Goal: Find specific page/section: Find specific page/section

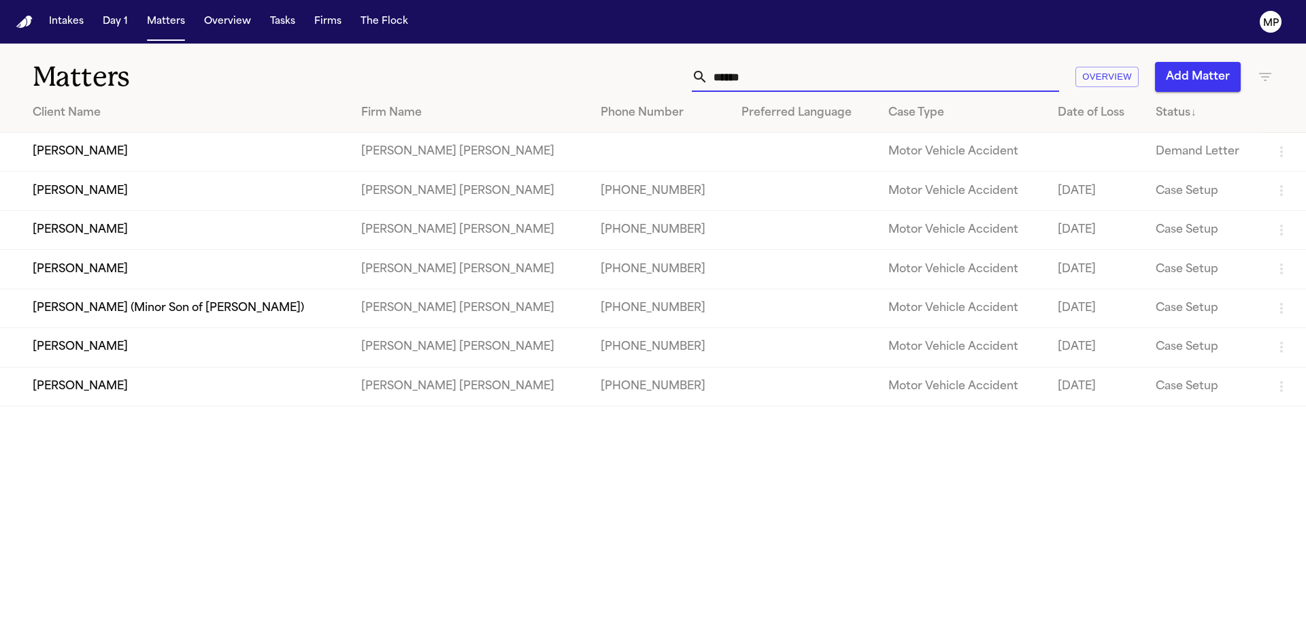
drag, startPoint x: 677, startPoint y: 82, endPoint x: 478, endPoint y: 75, distance: 198.7
click at [478, 75] on div "****** Overview Add Matter" at bounding box center [833, 77] width 879 height 30
click at [86, 195] on td "[PERSON_NAME]" at bounding box center [175, 190] width 350 height 39
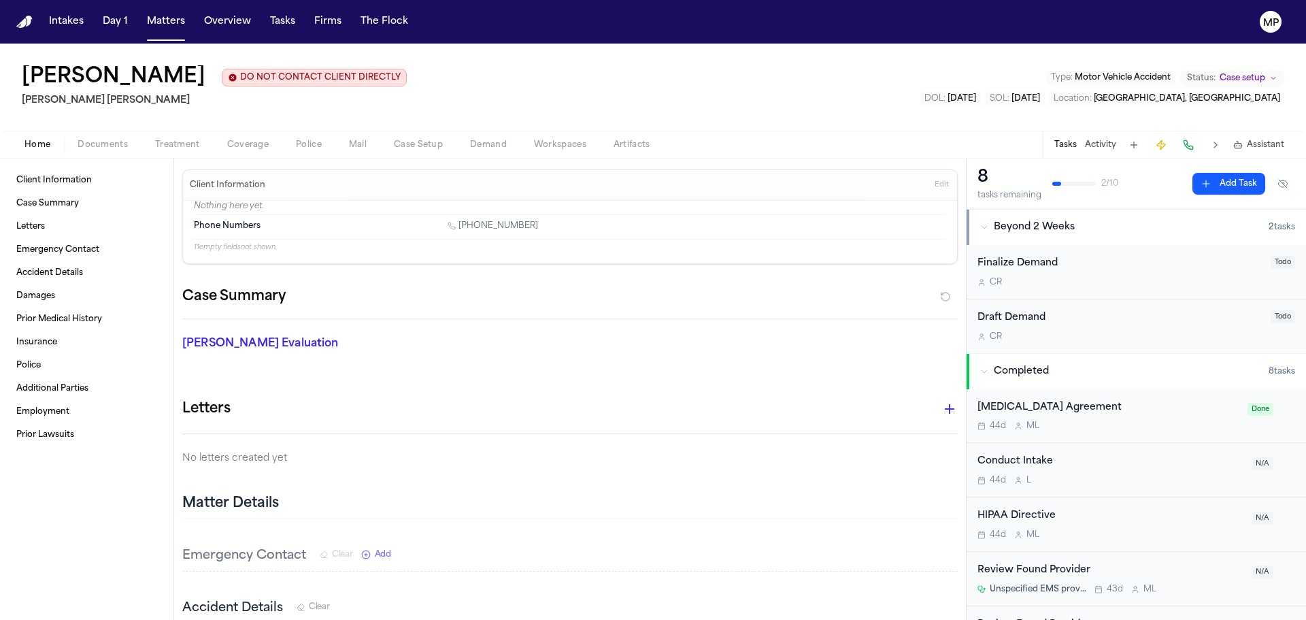
click at [95, 141] on span "Documents" at bounding box center [103, 144] width 50 height 11
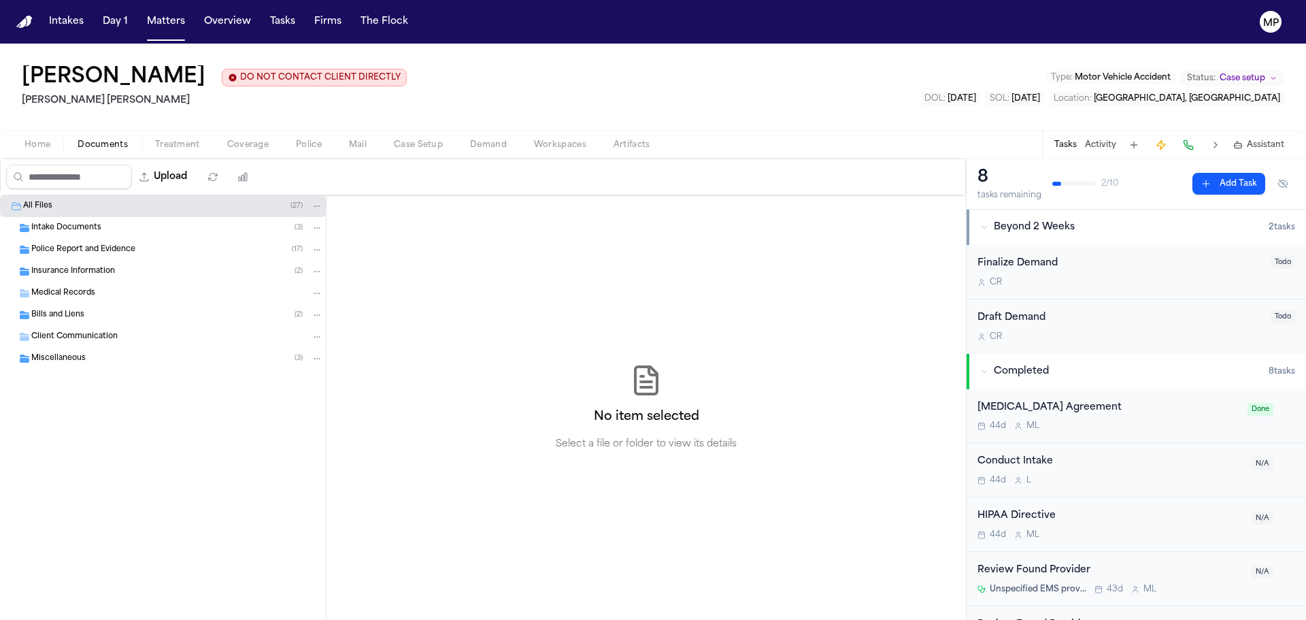
click at [89, 226] on span "Intake Documents" at bounding box center [66, 228] width 70 height 12
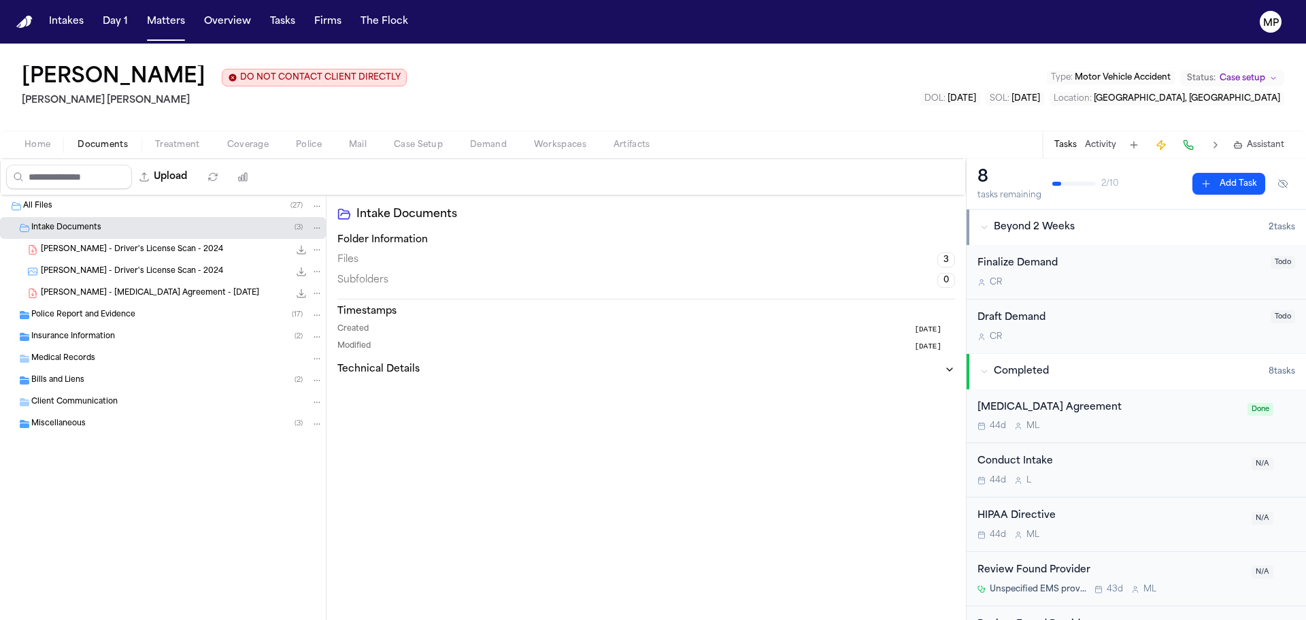
click at [114, 299] on span "[PERSON_NAME] - [MEDICAL_DATA] Agreement - [DATE]" at bounding box center [150, 294] width 218 height 12
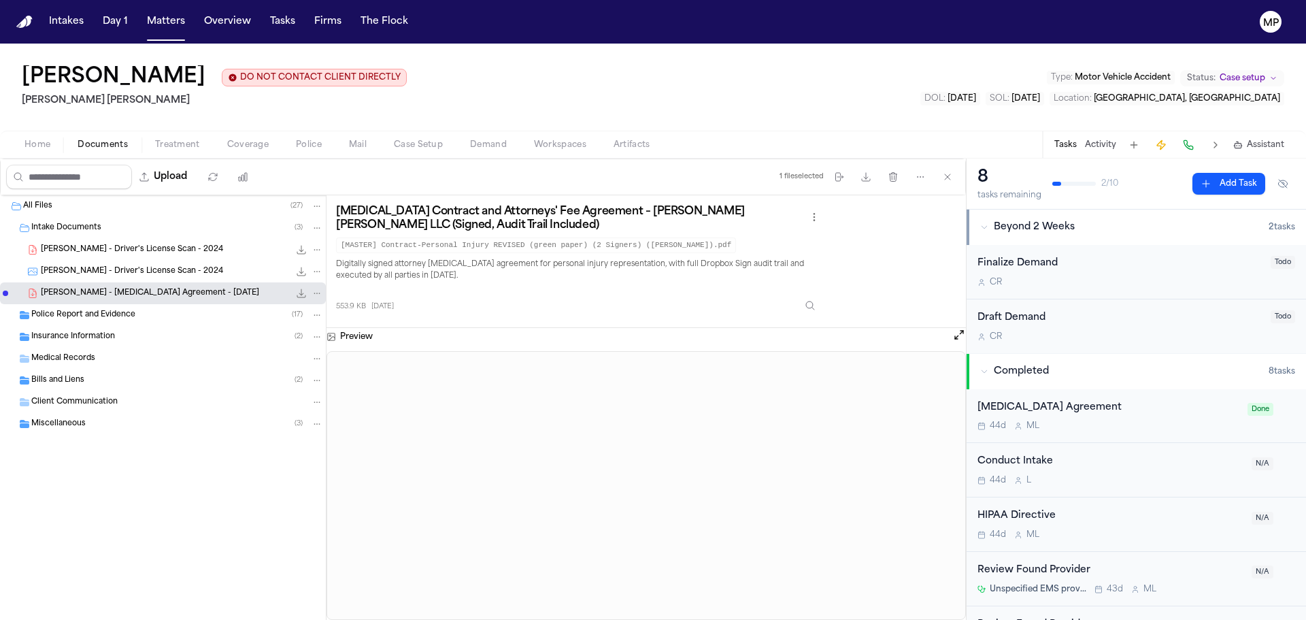
click at [118, 270] on span "[PERSON_NAME] - Driver's License Scan - 2024" at bounding box center [132, 272] width 182 height 12
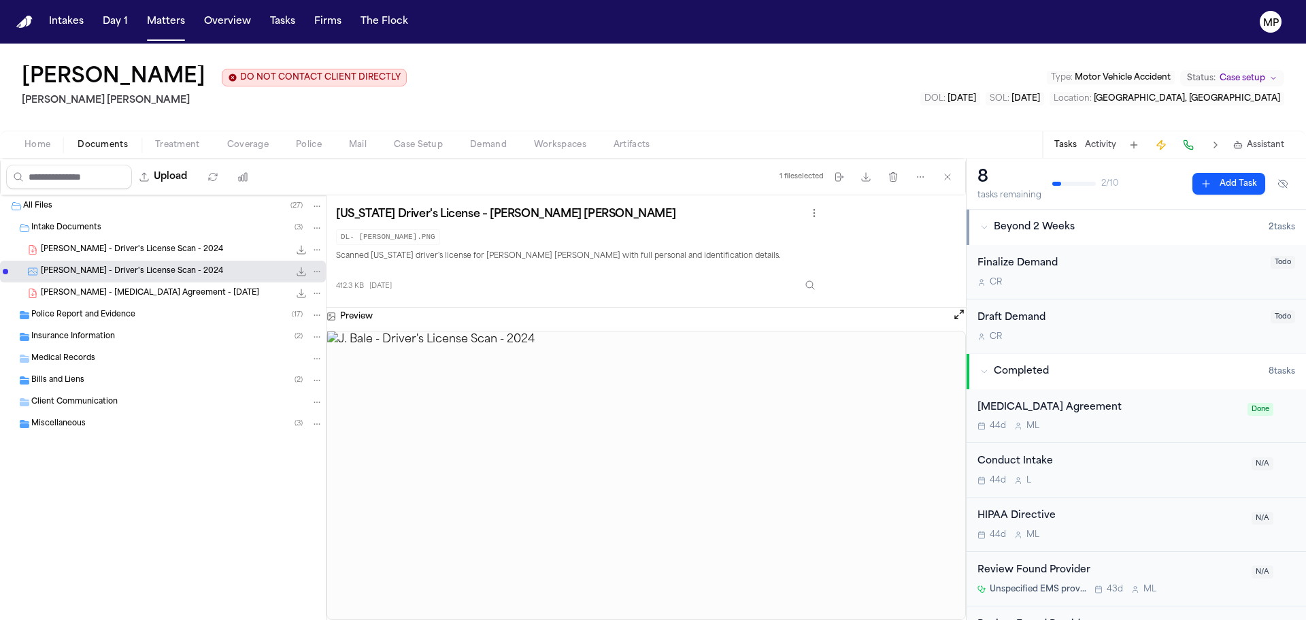
click at [126, 247] on span "[PERSON_NAME] - Driver's License Scan - 2024" at bounding box center [132, 250] width 182 height 12
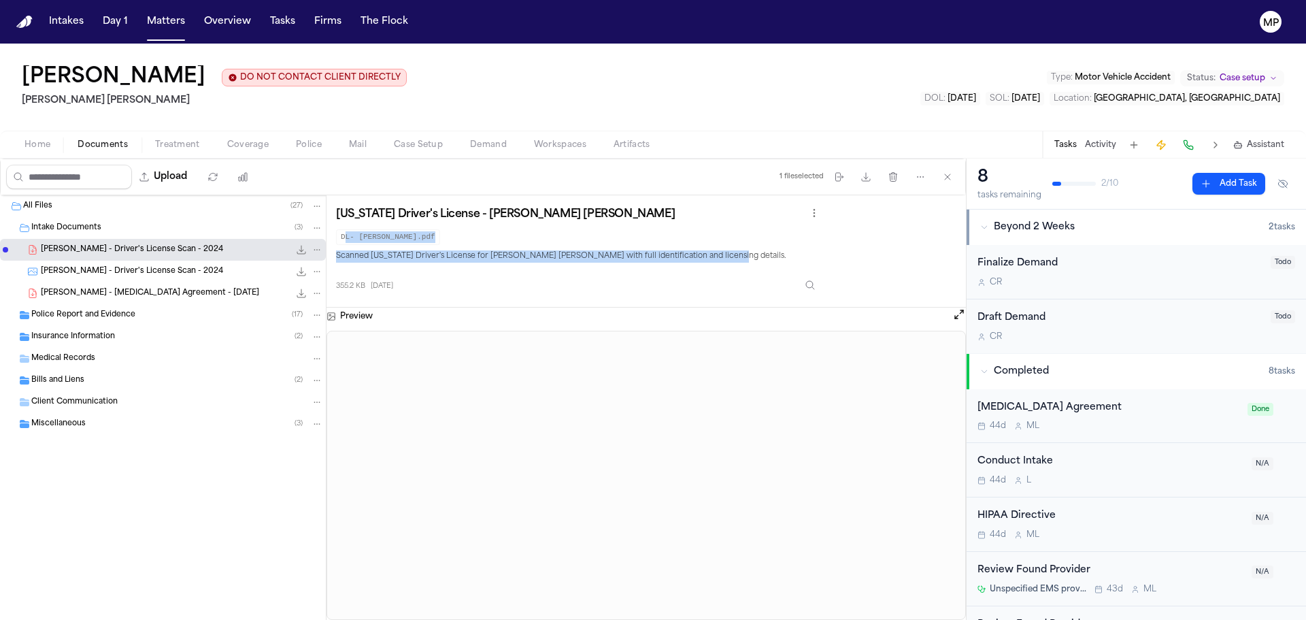
drag, startPoint x: 724, startPoint y: 258, endPoint x: 343, endPoint y: 241, distance: 381.2
click at [343, 243] on div "[US_STATE] Driver's License - [PERSON_NAME] [PERSON_NAME] DL- [PERSON_NAME].pdf…" at bounding box center [579, 251] width 486 height 92
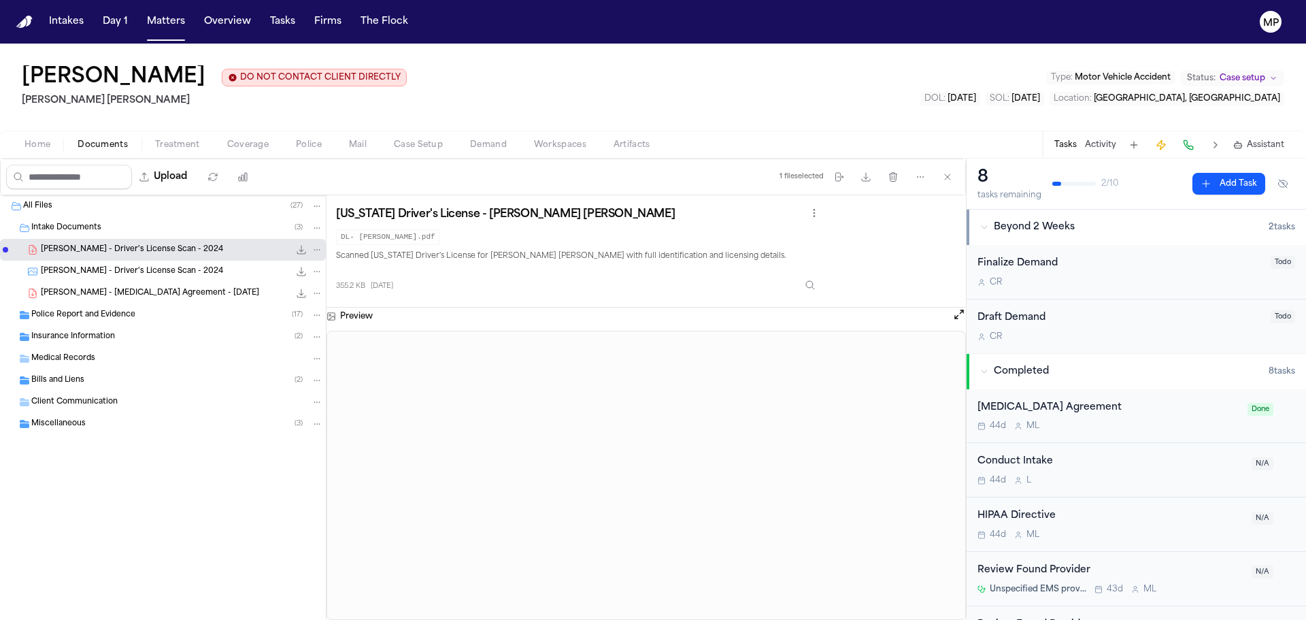
click at [354, 175] on div "Upload 1 file selected Move files Download files Delete files More actions Clea…" at bounding box center [483, 176] width 964 height 35
click at [127, 320] on span "Police Report and Evidence" at bounding box center [83, 315] width 104 height 12
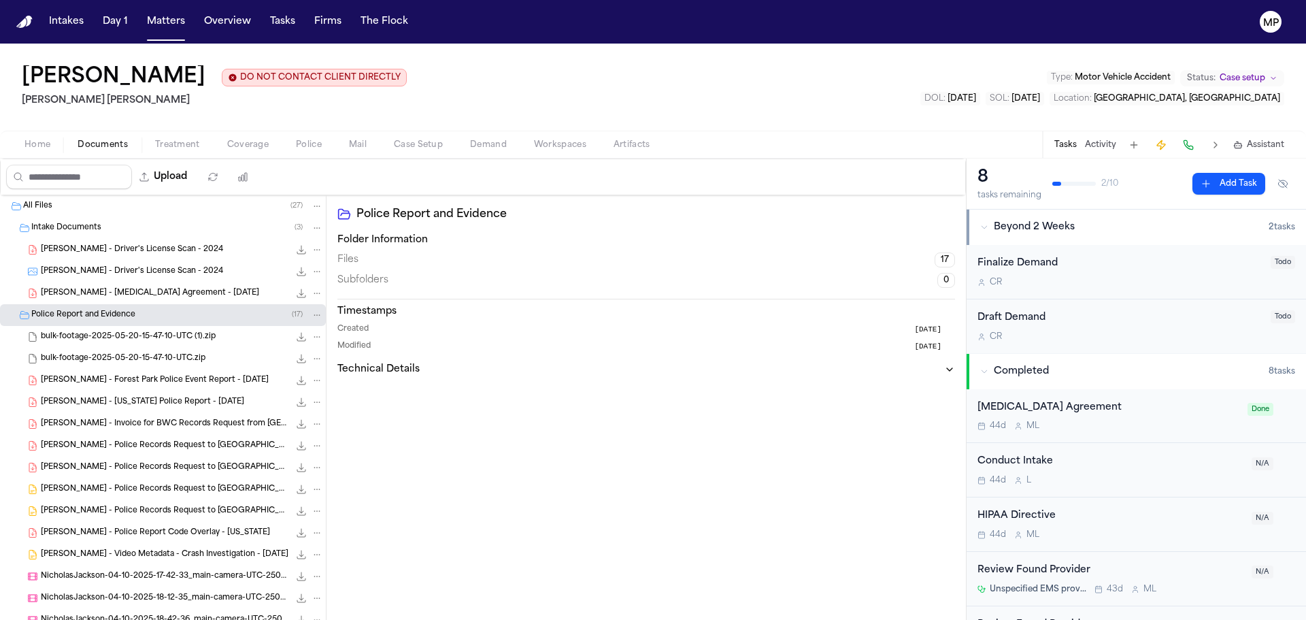
scroll to position [136, 0]
